Goal: Information Seeking & Learning: Find specific page/section

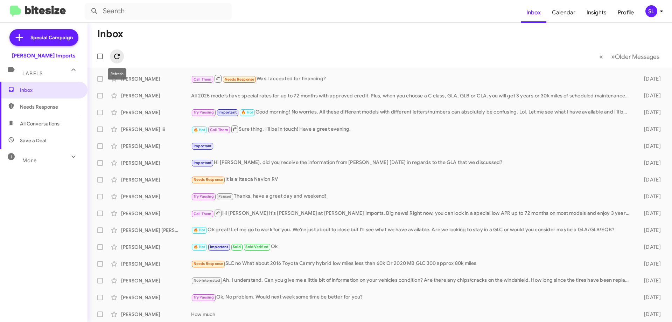
click at [118, 55] on icon at bounding box center [117, 56] width 8 height 8
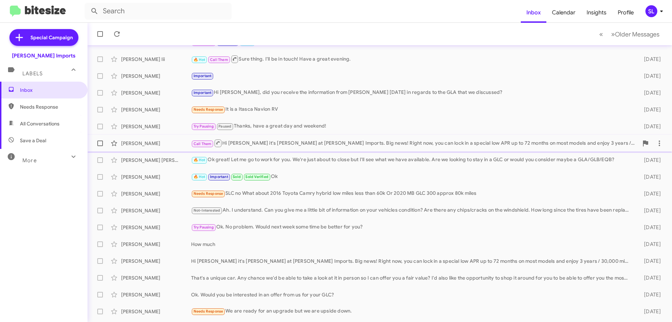
scroll to position [85, 0]
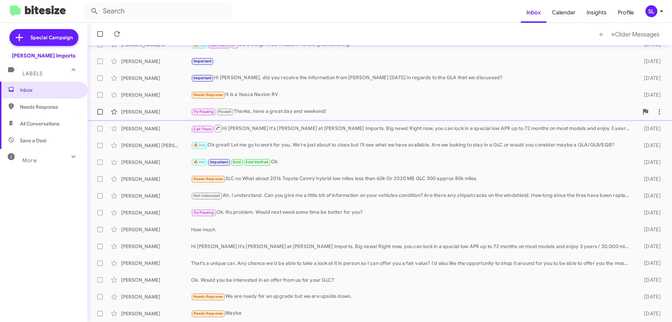
click at [333, 116] on div "[PERSON_NAME] Try Pausing Paused Thanks, have a great day and weekend! [DATE]" at bounding box center [380, 112] width 574 height 14
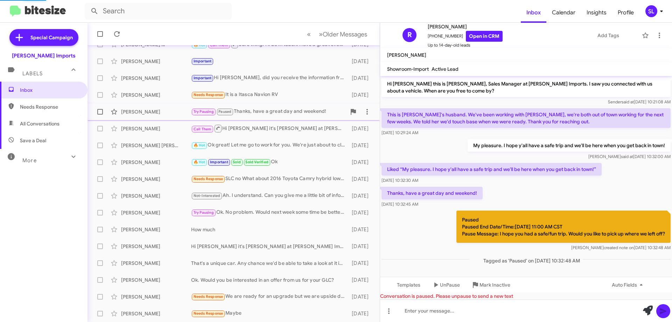
scroll to position [1, 0]
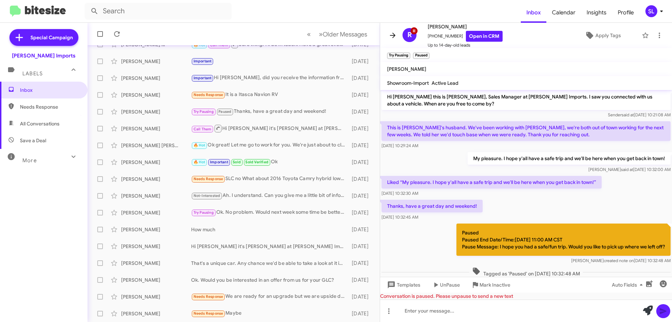
click at [389, 37] on icon at bounding box center [393, 35] width 8 height 8
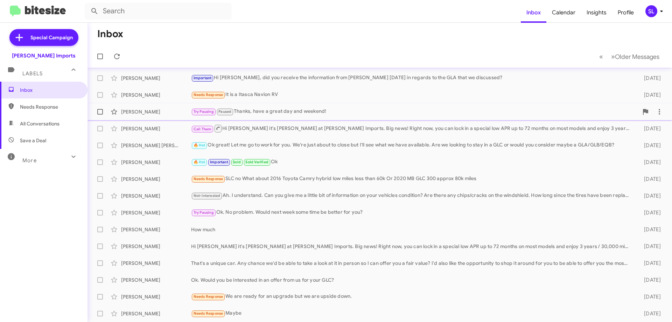
scroll to position [50, 0]
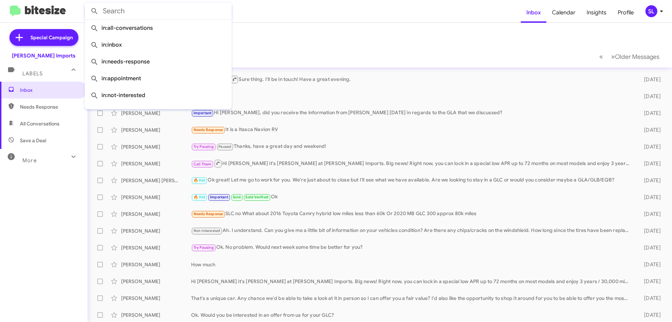
click at [105, 14] on input "text" at bounding box center [158, 11] width 147 height 17
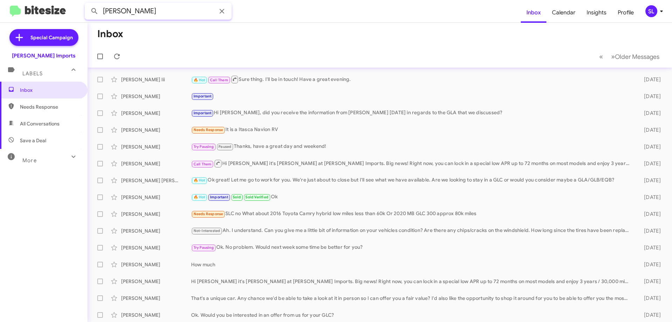
click at [88, 4] on button at bounding box center [95, 11] width 14 height 14
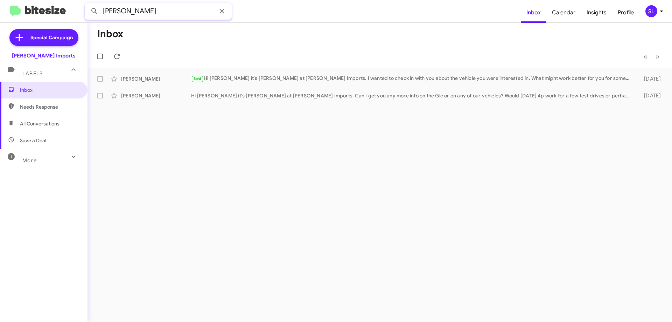
drag, startPoint x: 137, startPoint y: 14, endPoint x: 78, endPoint y: 16, distance: 59.2
click at [87, 18] on input "[PERSON_NAME]" at bounding box center [158, 11] width 147 height 17
type input "borel"
click at [88, 4] on button at bounding box center [95, 11] width 14 height 14
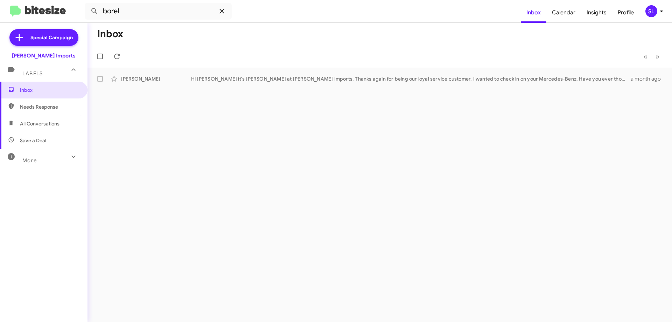
click at [223, 11] on icon at bounding box center [222, 11] width 8 height 8
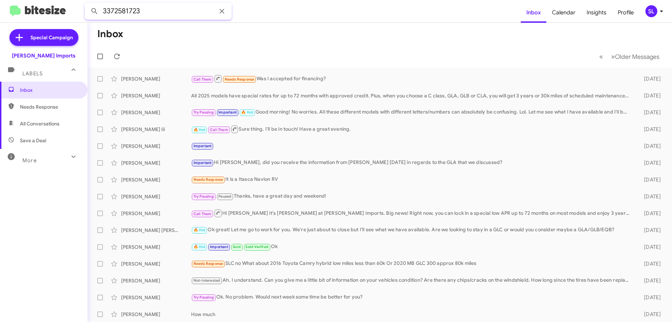
type input "3372581723"
click at [88, 4] on button at bounding box center [95, 11] width 14 height 14
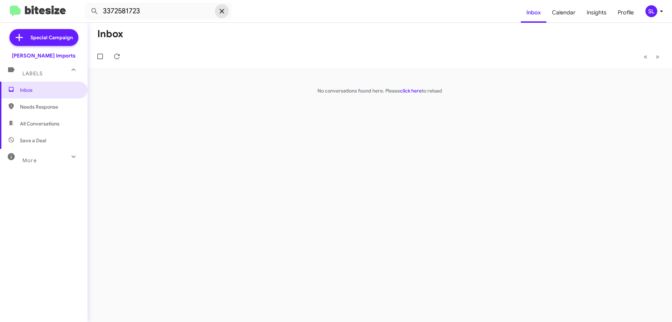
click at [220, 10] on icon at bounding box center [222, 11] width 8 height 8
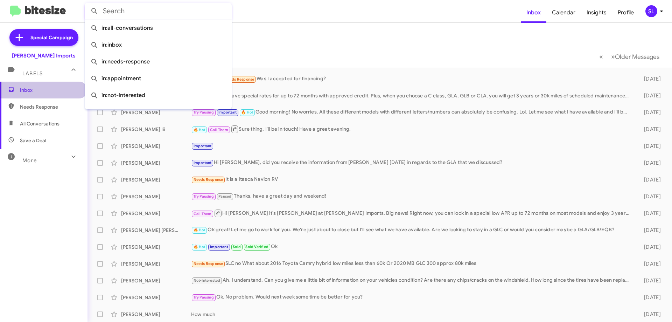
click at [49, 92] on span "Inbox" at bounding box center [50, 89] width 60 height 7
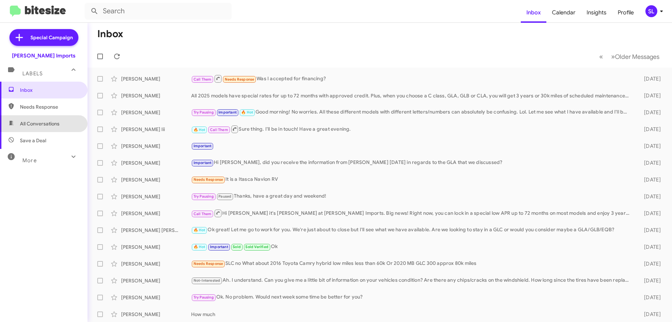
click at [50, 124] on span "All Conversations" at bounding box center [40, 123] width 40 height 7
type input "in:all-conversations"
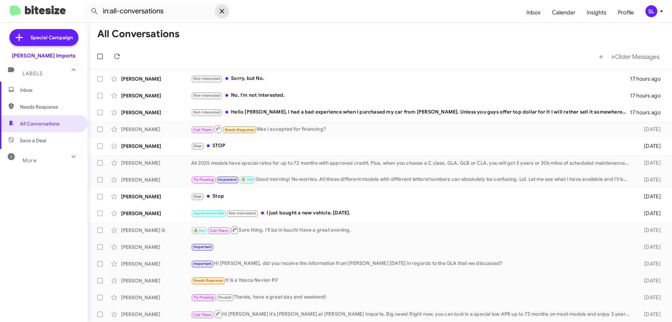
click at [224, 14] on icon at bounding box center [222, 11] width 8 height 8
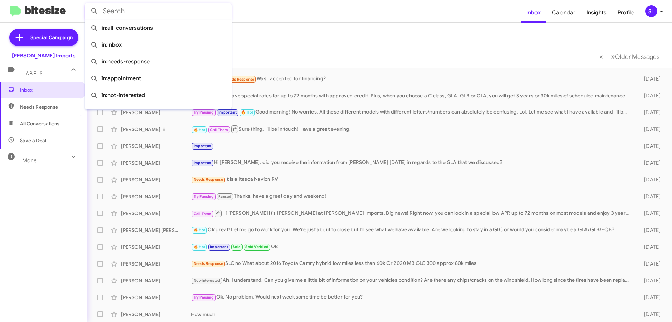
click at [354, 46] on mat-toolbar-row "« Previous » Next Older Messages" at bounding box center [380, 56] width 585 height 22
